Goal: Register for event/course

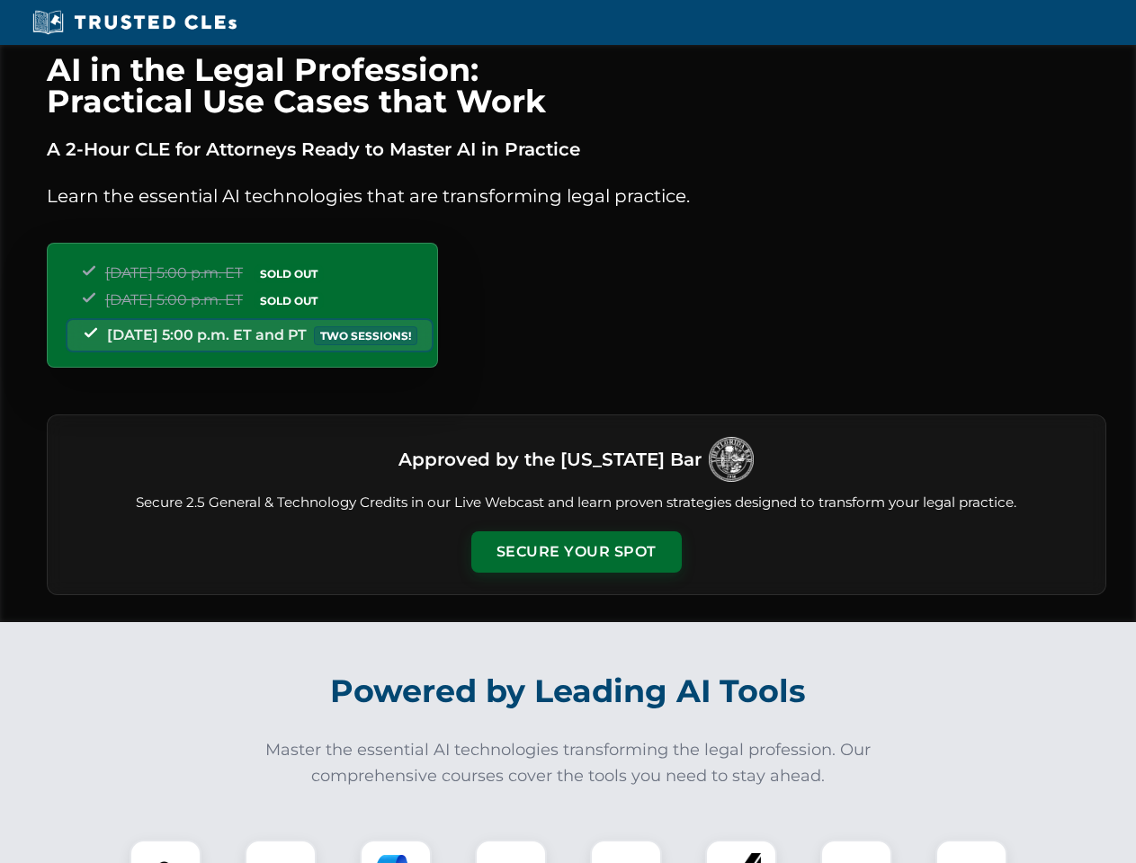
click at [575, 552] on button "Secure Your Spot" at bounding box center [576, 551] width 210 height 41
click at [165, 851] on img at bounding box center [165, 876] width 52 height 52
click at [281, 851] on div at bounding box center [281, 876] width 72 height 72
